Goal: Obtain resource: Obtain resource

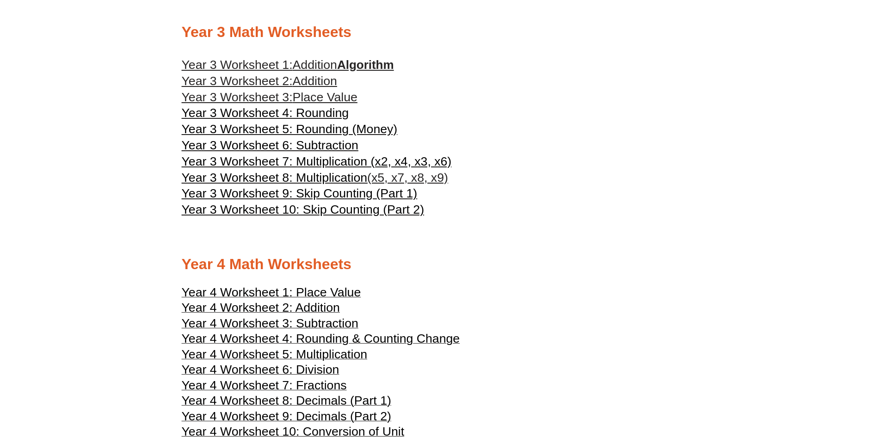
scroll to position [1202, 0]
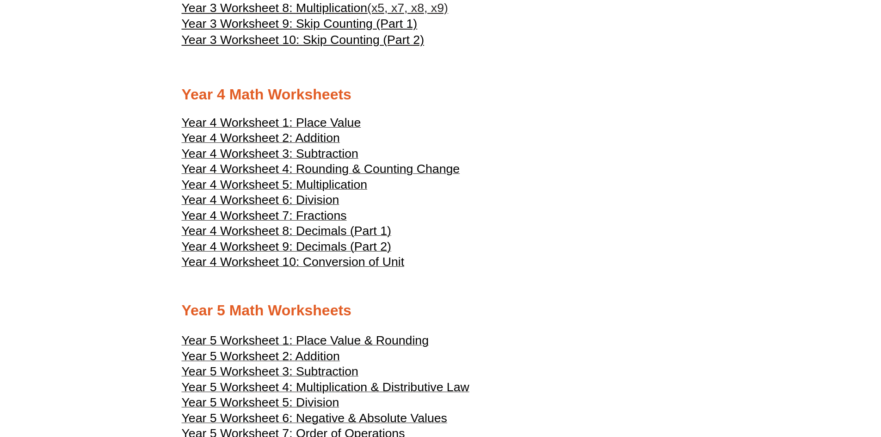
click at [339, 124] on span "Year 4 Worksheet 1: Place Value" at bounding box center [271, 123] width 179 height 14
click at [329, 215] on span "Year 4 Worksheet 7: Fractions" at bounding box center [264, 216] width 165 height 14
click at [354, 261] on span "Year 4 Worksheet 10: Conversion of Unit" at bounding box center [293, 262] width 223 height 14
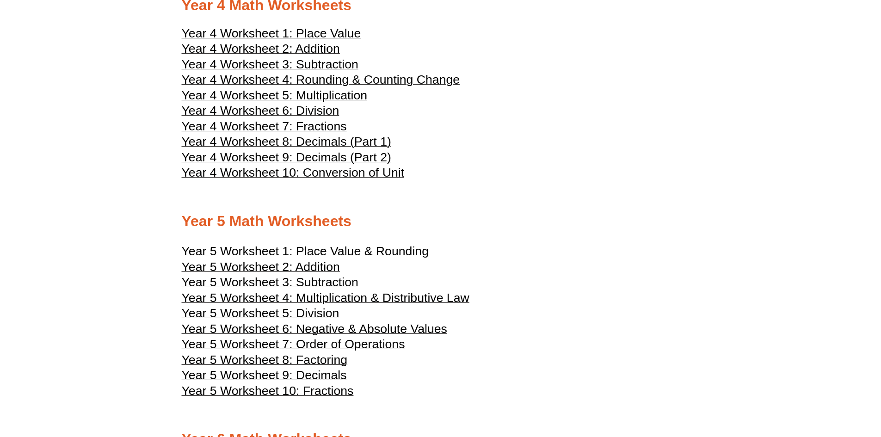
scroll to position [1430, 0]
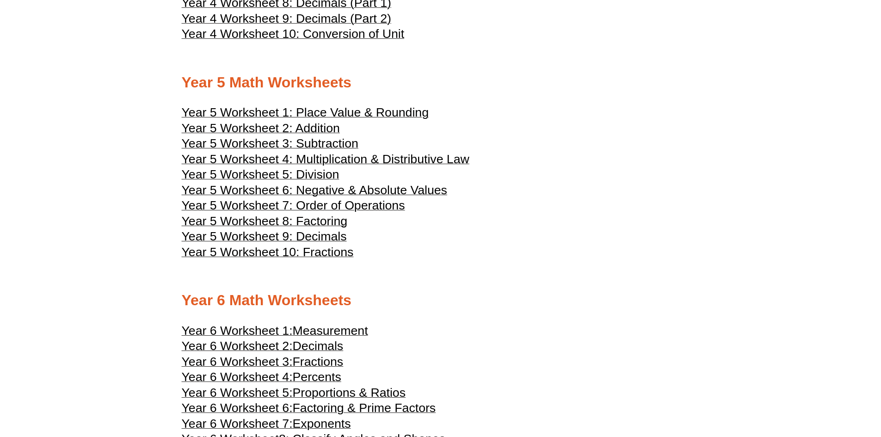
click at [312, 191] on span "Year 5 Worksheet 6: Negative & Absolute Values" at bounding box center [314, 190] width 265 height 14
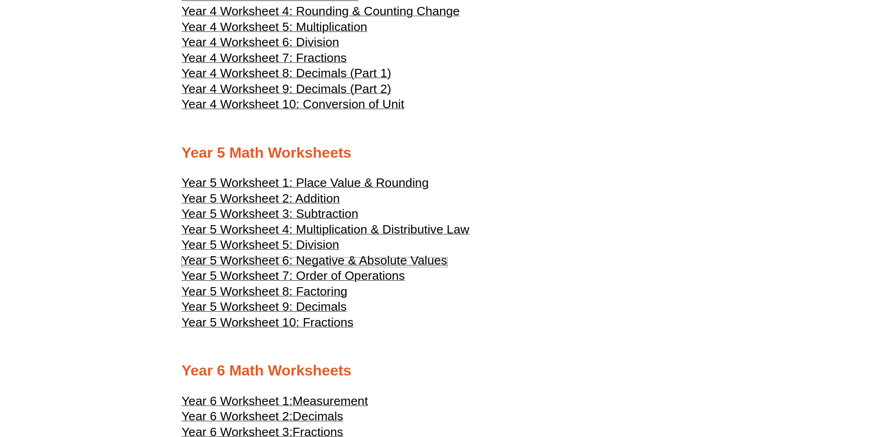
scroll to position [1292, 0]
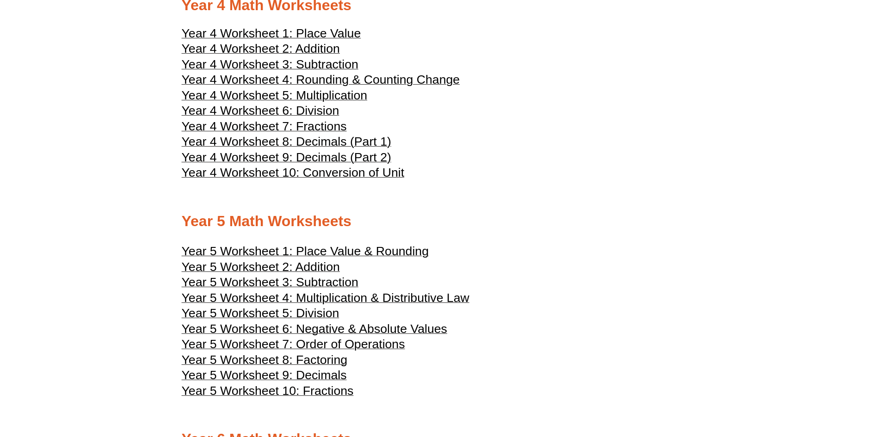
click at [355, 175] on span "Year 4 Worksheet 10: Conversion of Unit" at bounding box center [293, 173] width 223 height 14
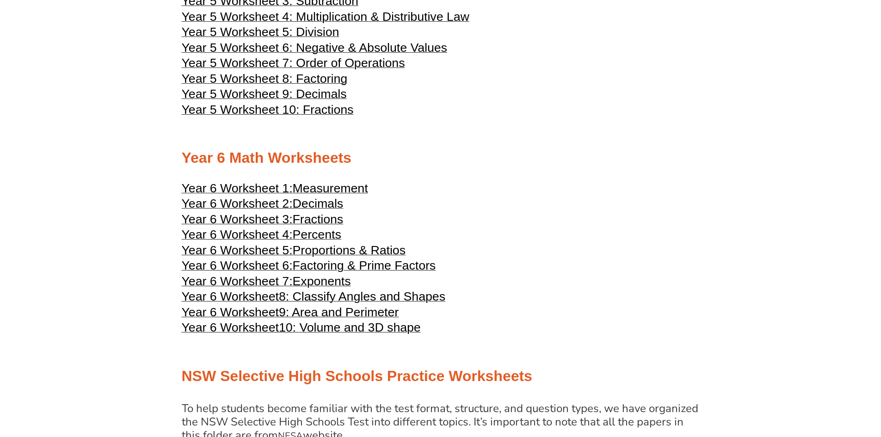
scroll to position [1523, 0]
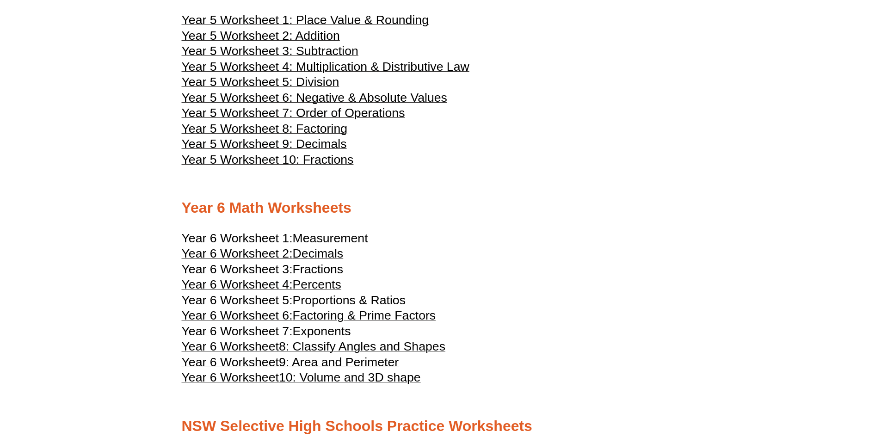
click at [427, 99] on span "Year 5 Worksheet 6: Negative & Absolute Values" at bounding box center [314, 98] width 265 height 14
